Goal: Navigation & Orientation: Find specific page/section

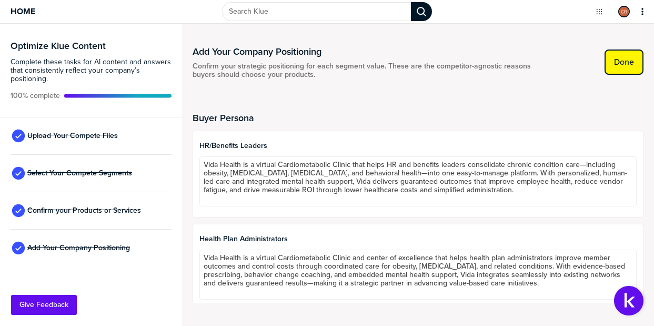
click at [633, 61] on label "Done" at bounding box center [624, 62] width 20 height 11
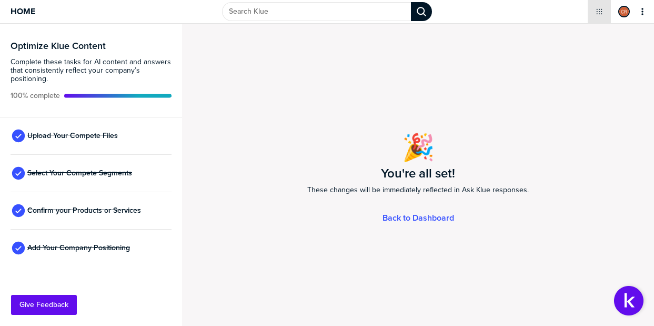
click at [599, 15] on icon "Open Drop" at bounding box center [599, 11] width 8 height 8
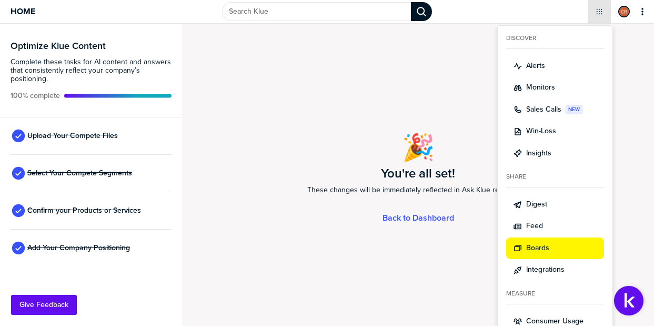
click at [543, 245] on label "Boards" at bounding box center [537, 247] width 23 height 11
